Goal: Find specific page/section: Find specific page/section

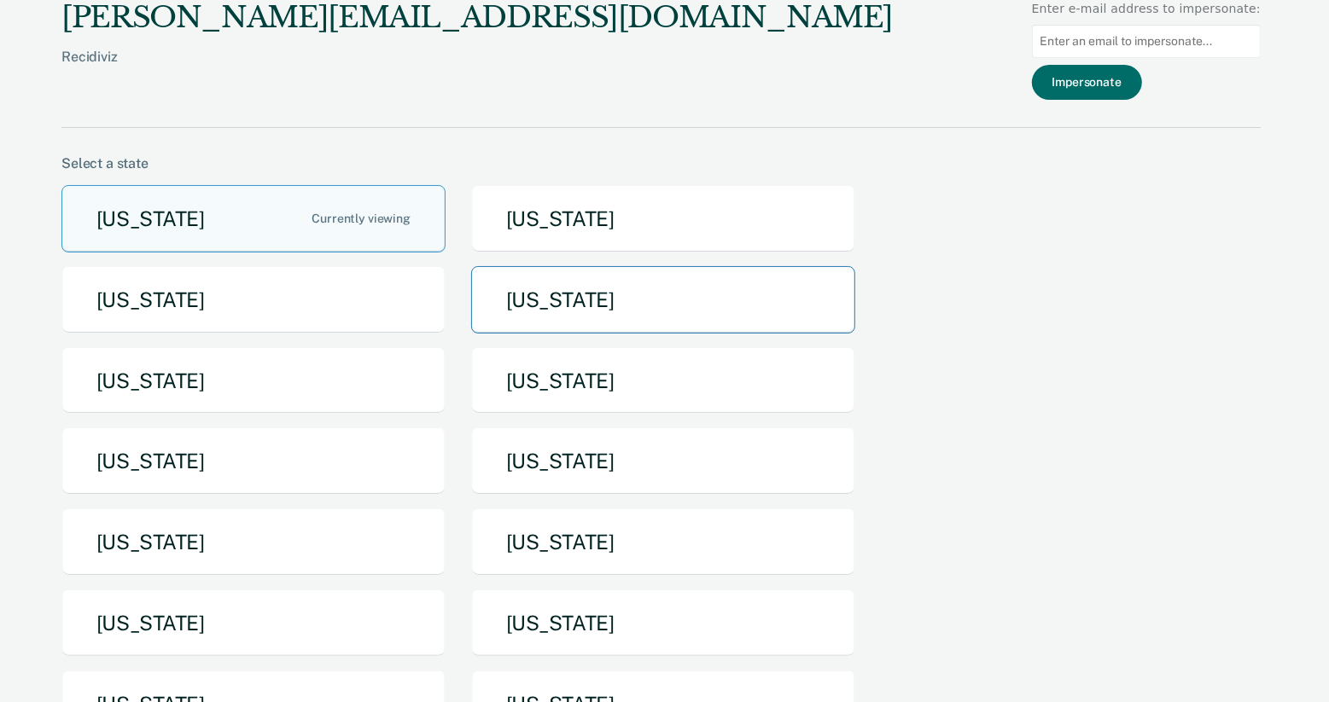
click at [637, 311] on button "[US_STATE]" at bounding box center [663, 299] width 384 height 67
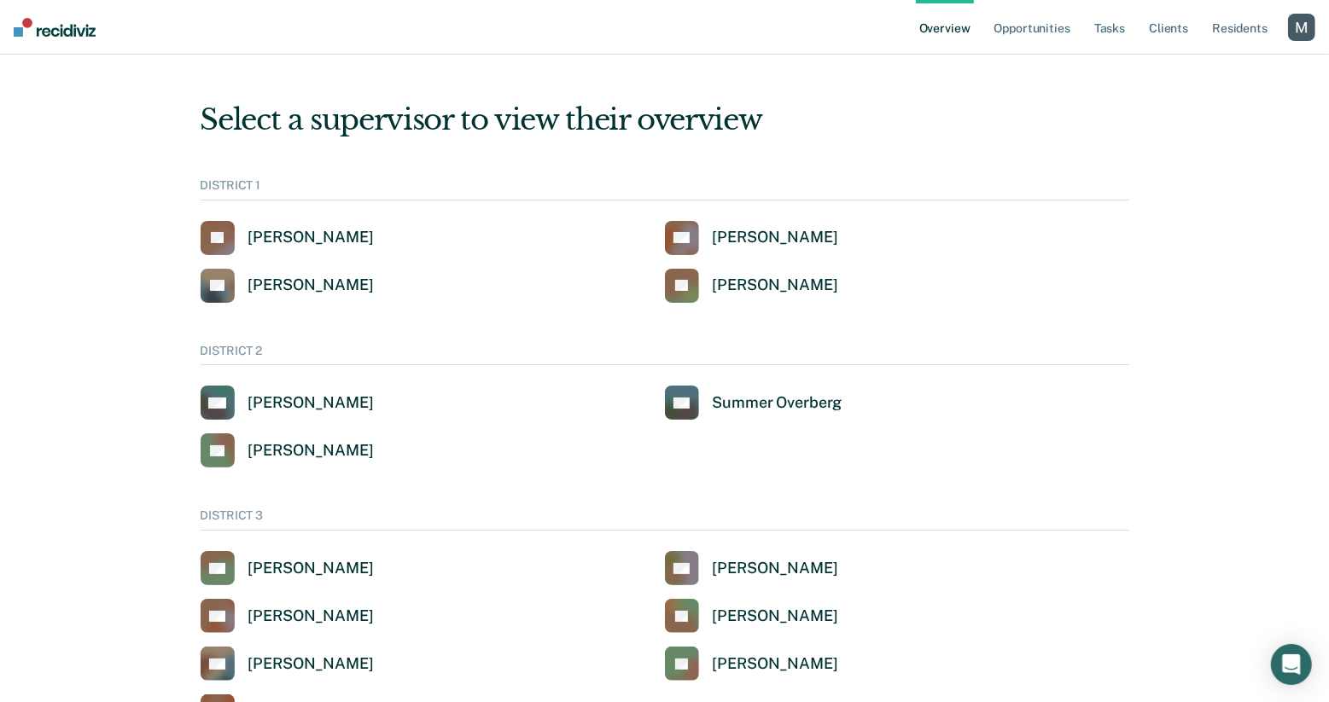
click at [1306, 29] on div "button" at bounding box center [1301, 27] width 27 height 27
click at [1192, 71] on link "Profile" at bounding box center [1229, 68] width 145 height 15
